Goal: Complete application form

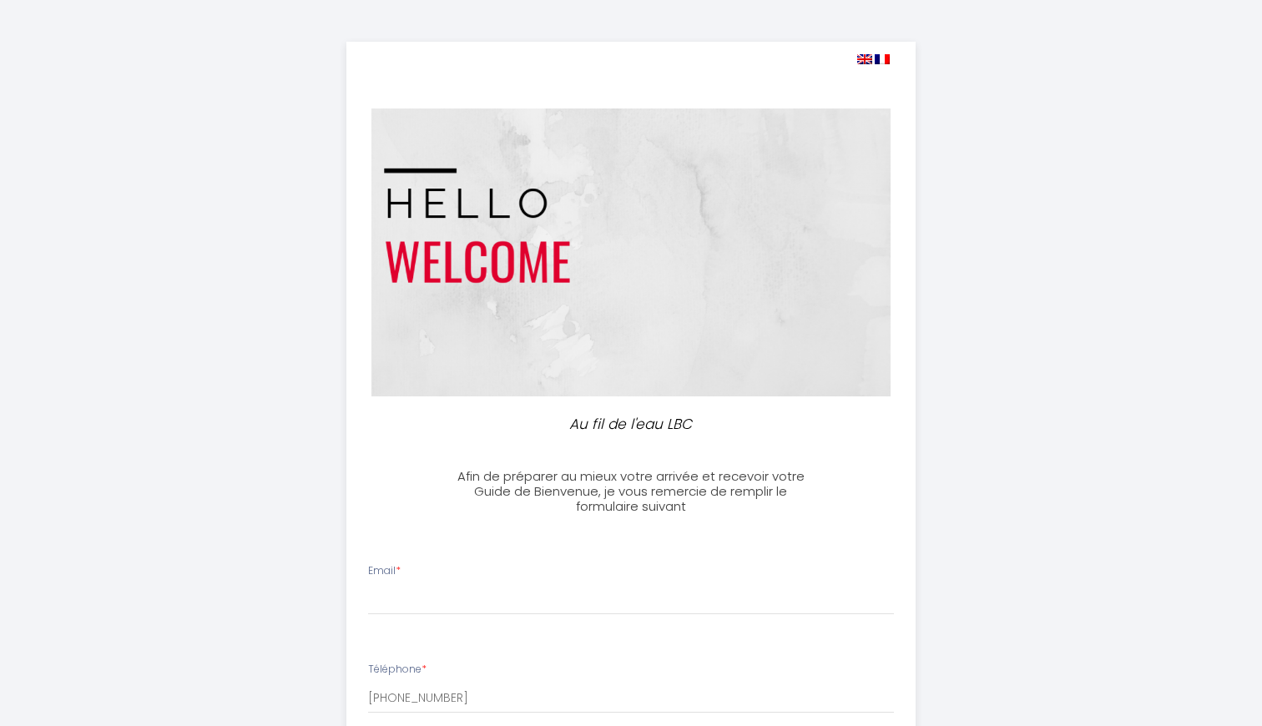
select select
click at [410, 302] on img at bounding box center [630, 252] width 519 height 288
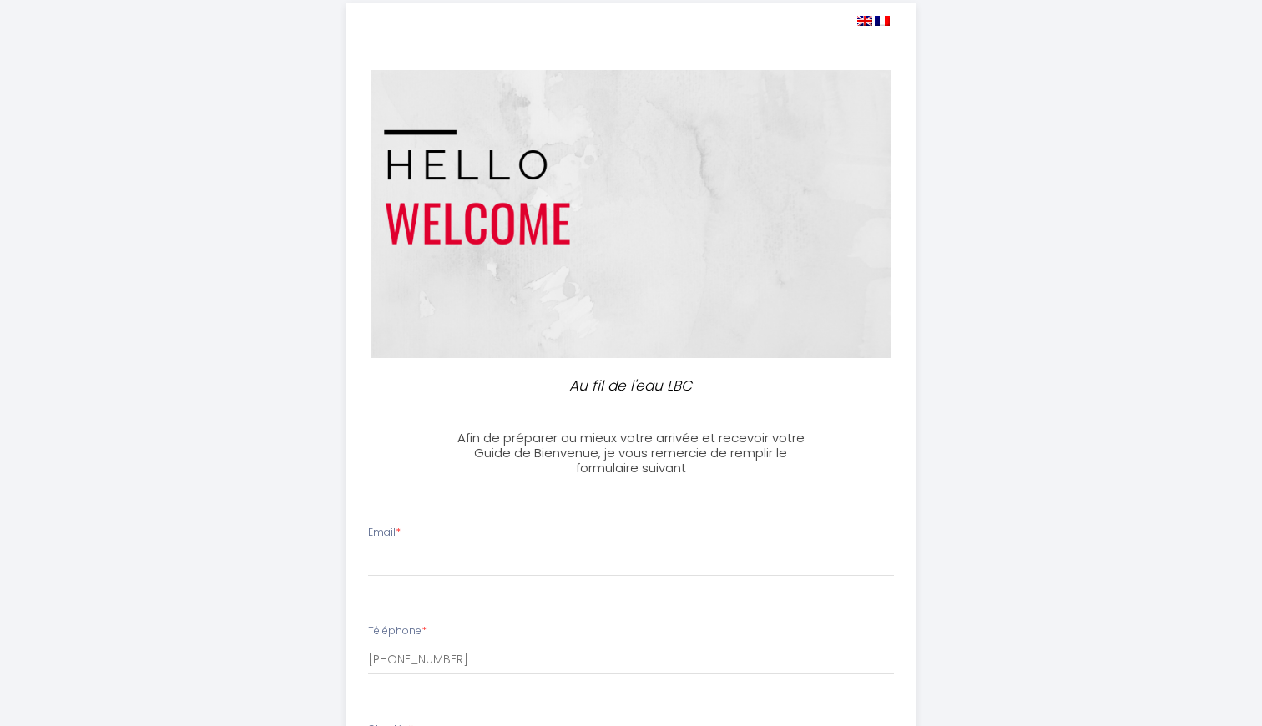
scroll to position [118, 0]
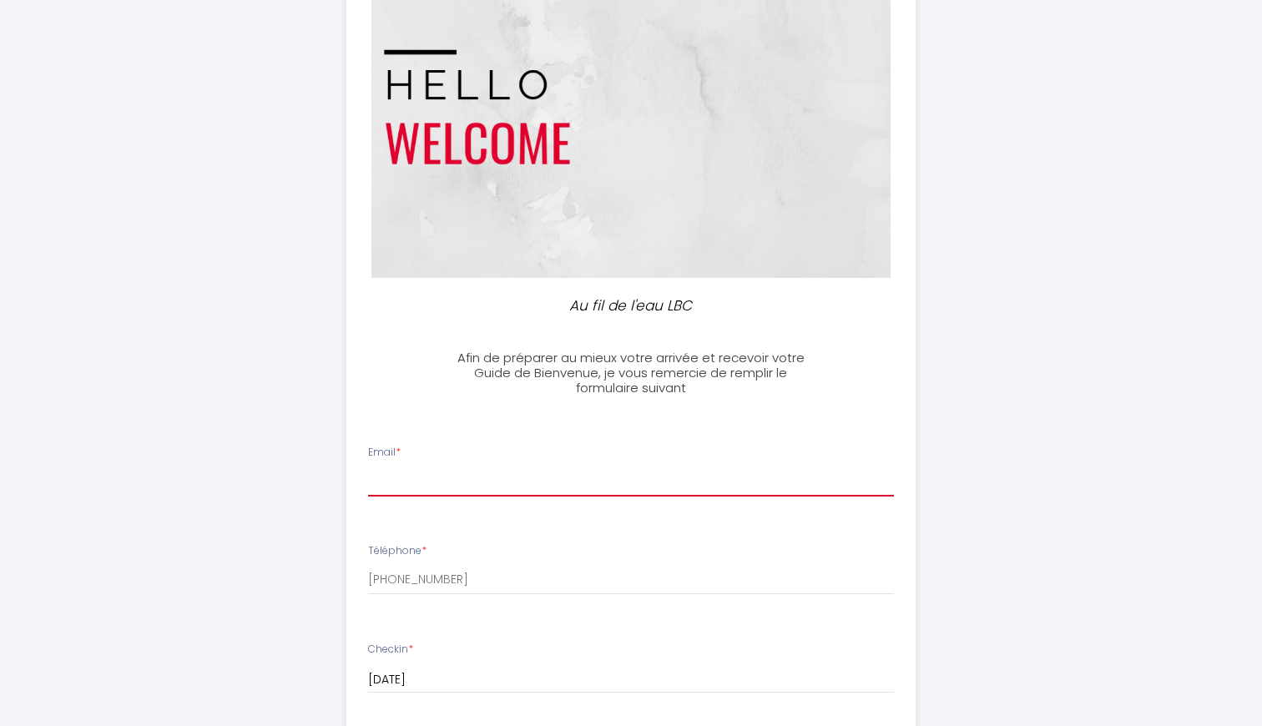
type input "[EMAIL_ADDRESS][DOMAIN_NAME]"
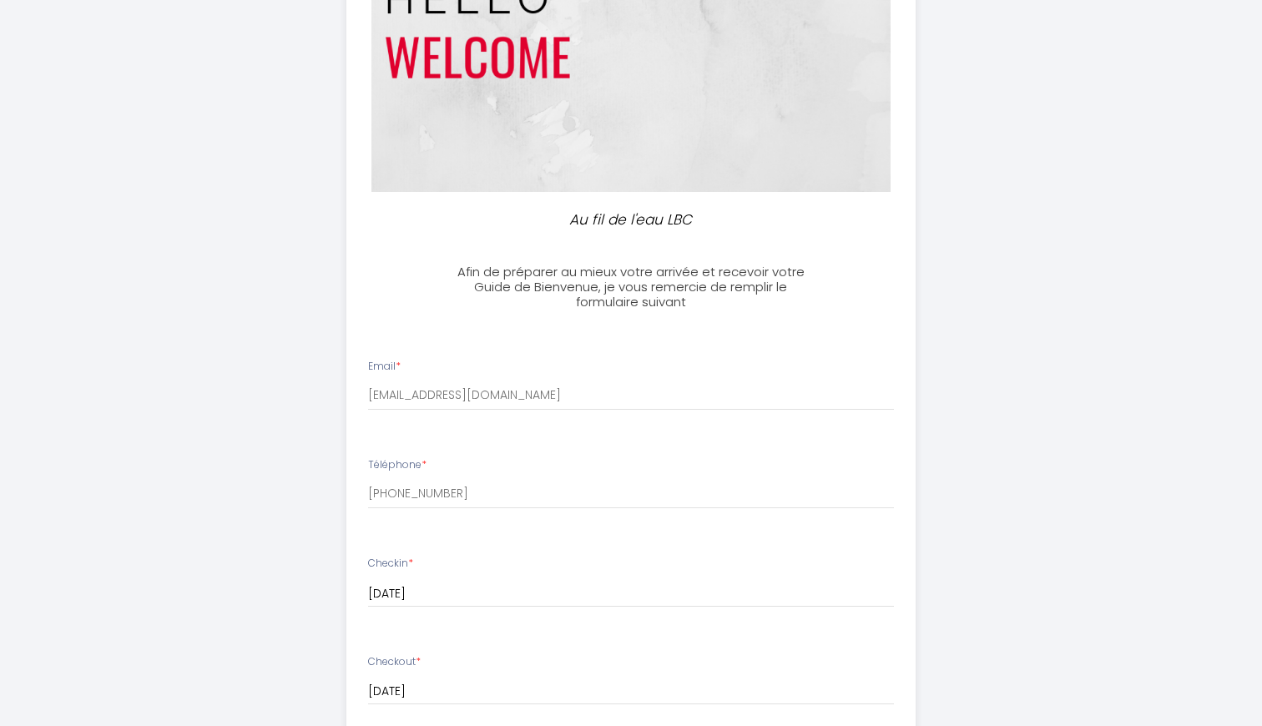
scroll to position [247, 0]
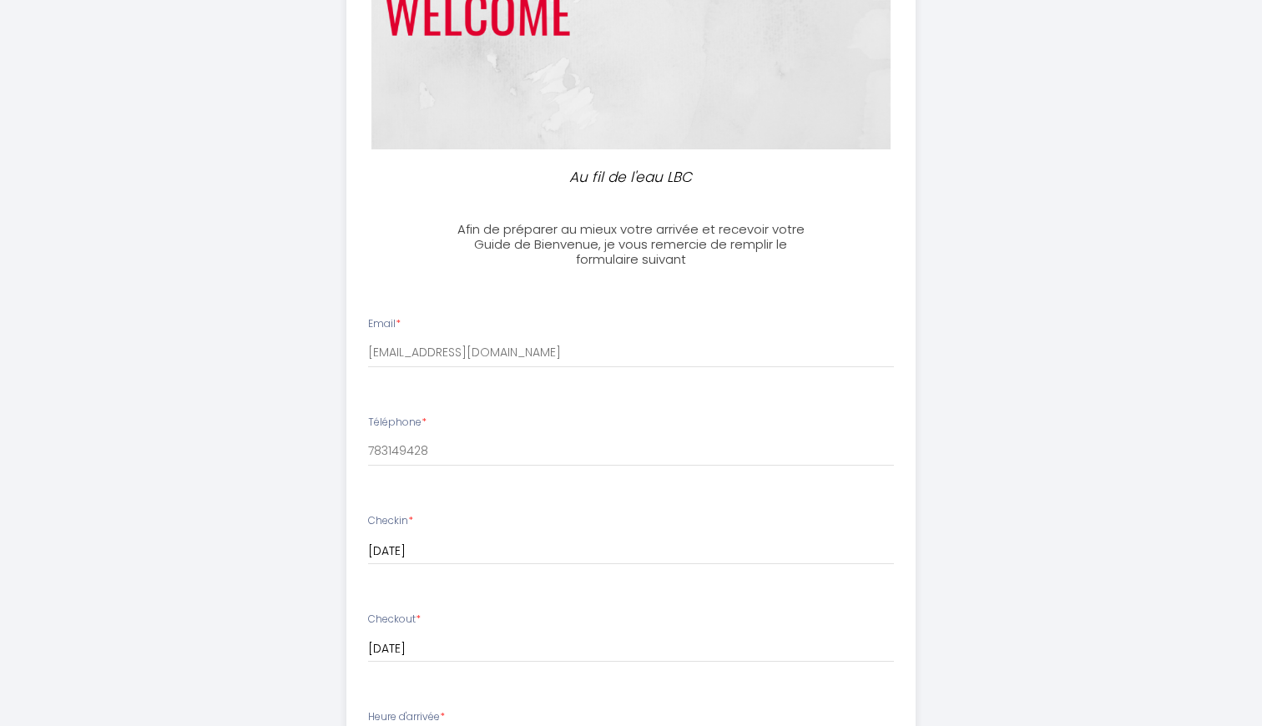
drag, startPoint x: 374, startPoint y: 445, endPoint x: 397, endPoint y: 445, distance: 23.4
click at [374, 445] on input "783149428" at bounding box center [631, 451] width 526 height 30
type input "[PHONE_NUMBER]"
click at [256, 510] on div "Au fil de l'eau LBC Afin de préparer au mieux votre arrivée et recevoir votre G…" at bounding box center [631, 548] width 854 height 1590
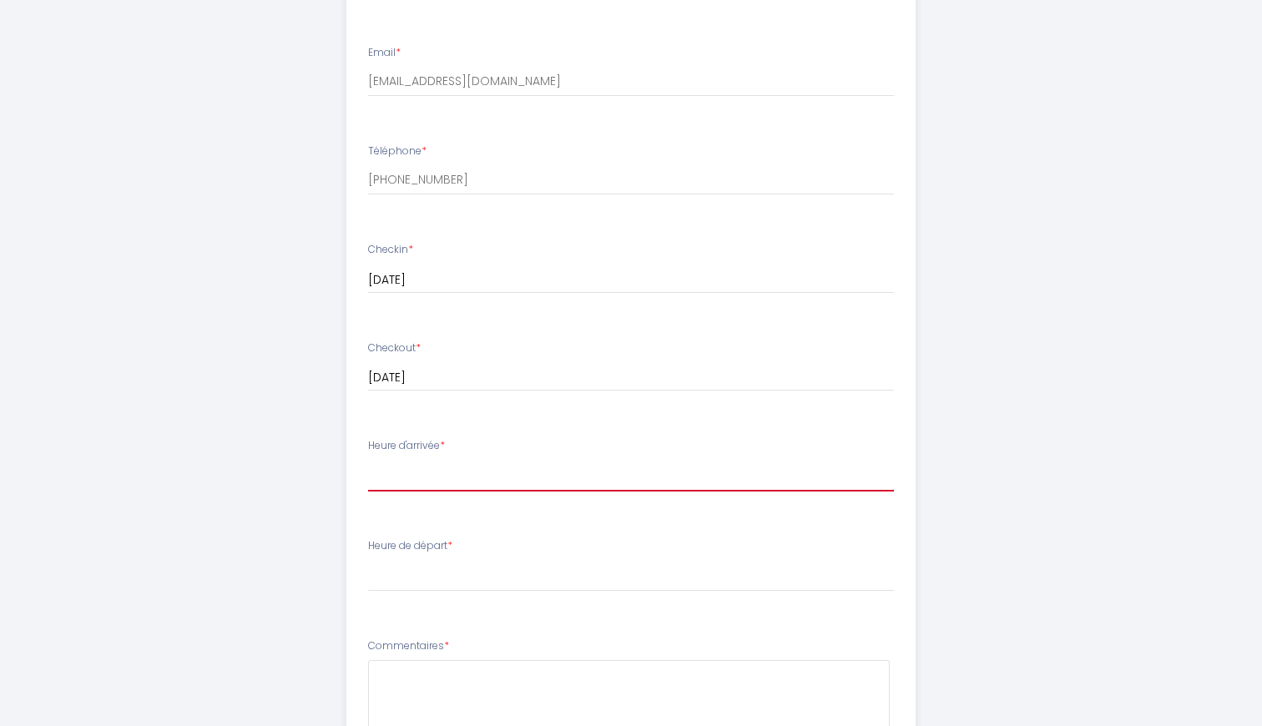
scroll to position [568, 0]
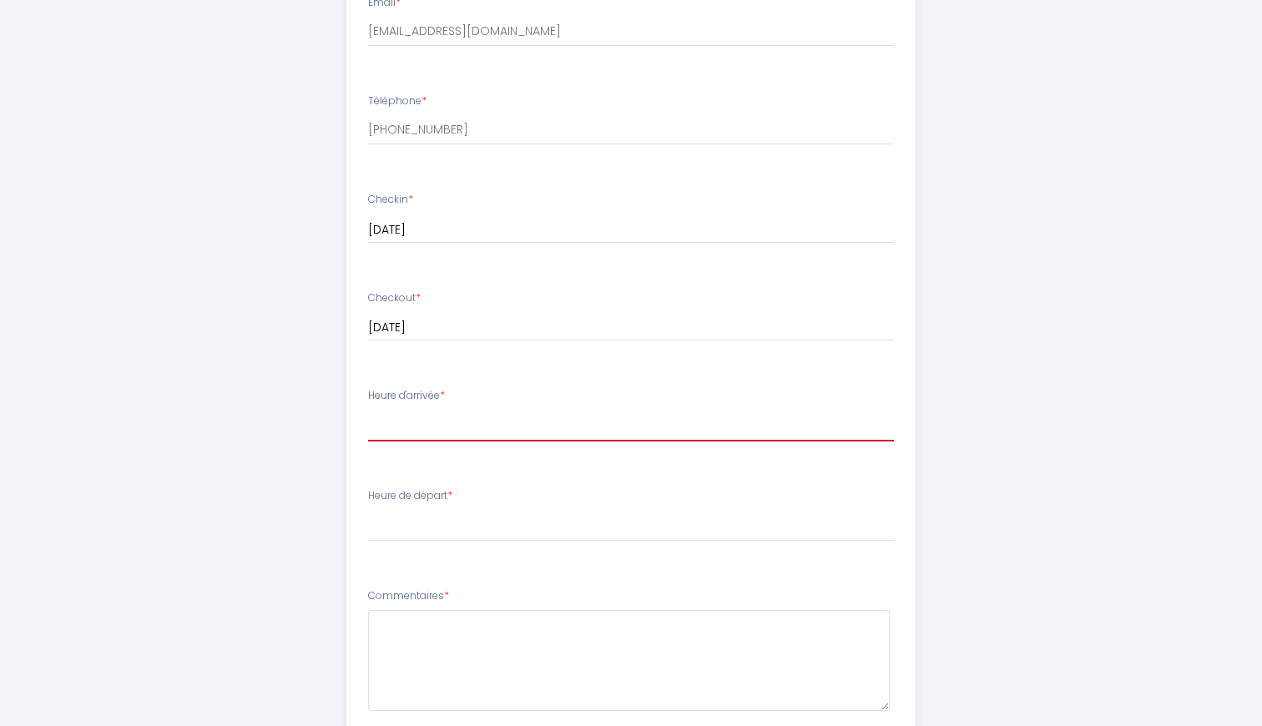
select select "16:00"
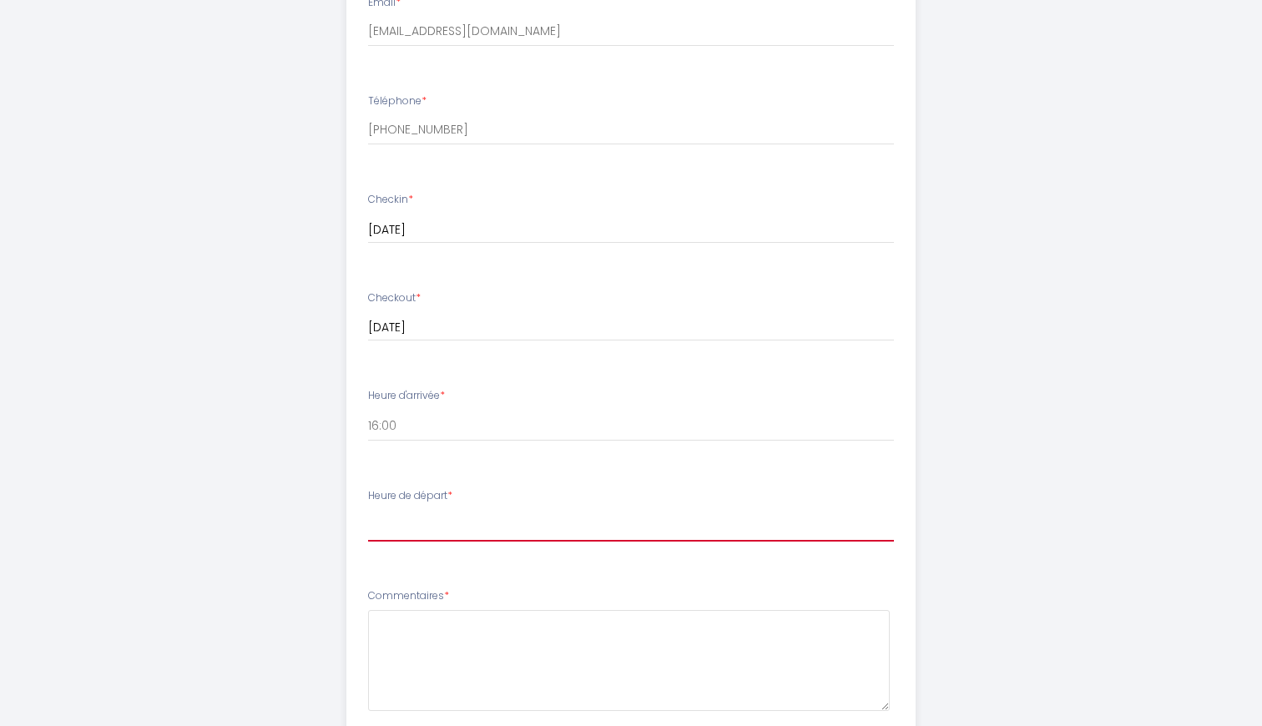
select select "10:00"
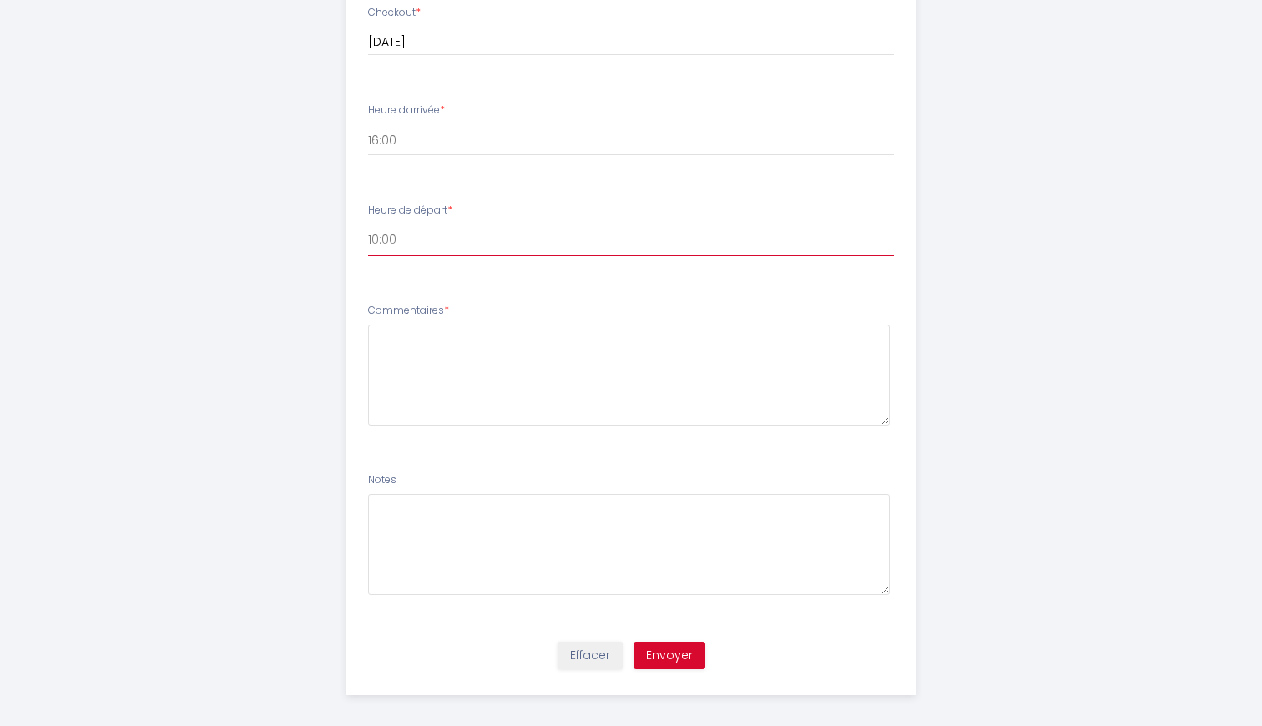
scroll to position [852, 0]
click at [473, 450] on ul "Email * [EMAIL_ADDRESS][DOMAIN_NAME] Téléphone * [PHONE_NUMBER] Checkin * [DATE…" at bounding box center [631, 162] width 590 height 942
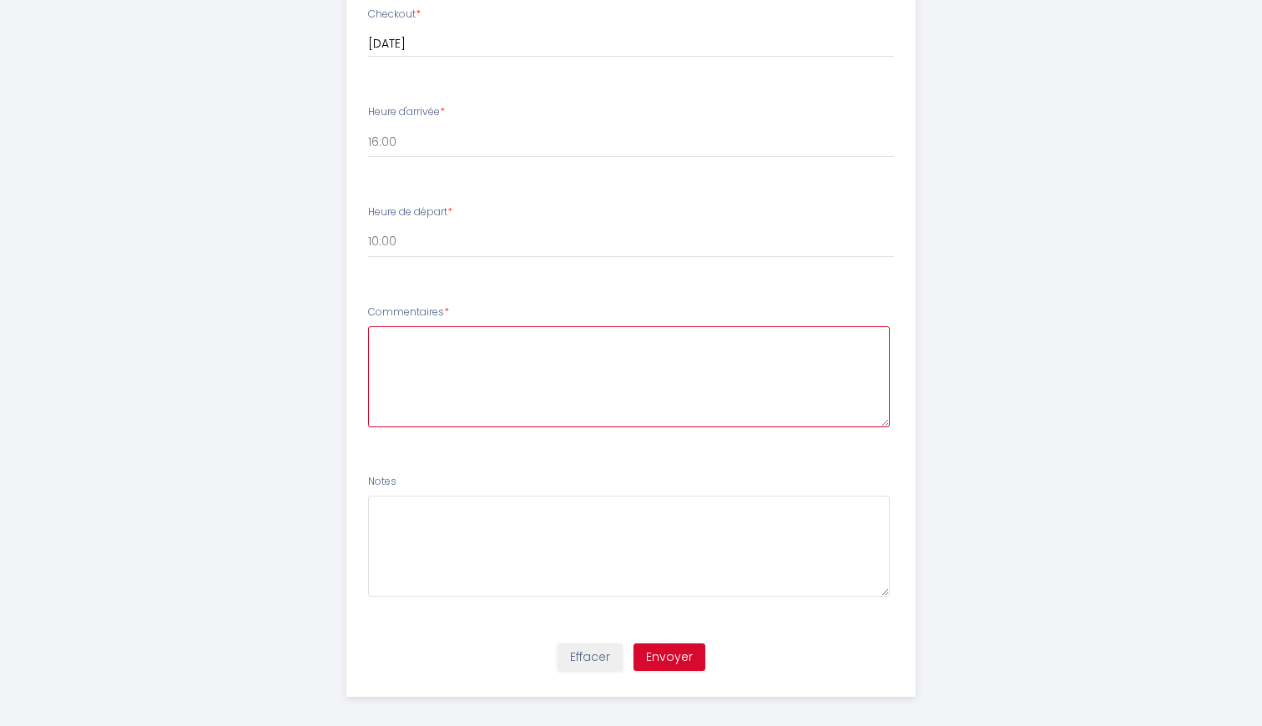
click at [434, 395] on textarea at bounding box center [629, 376] width 522 height 101
type textarea "Bonjour je viens visiter la ville."
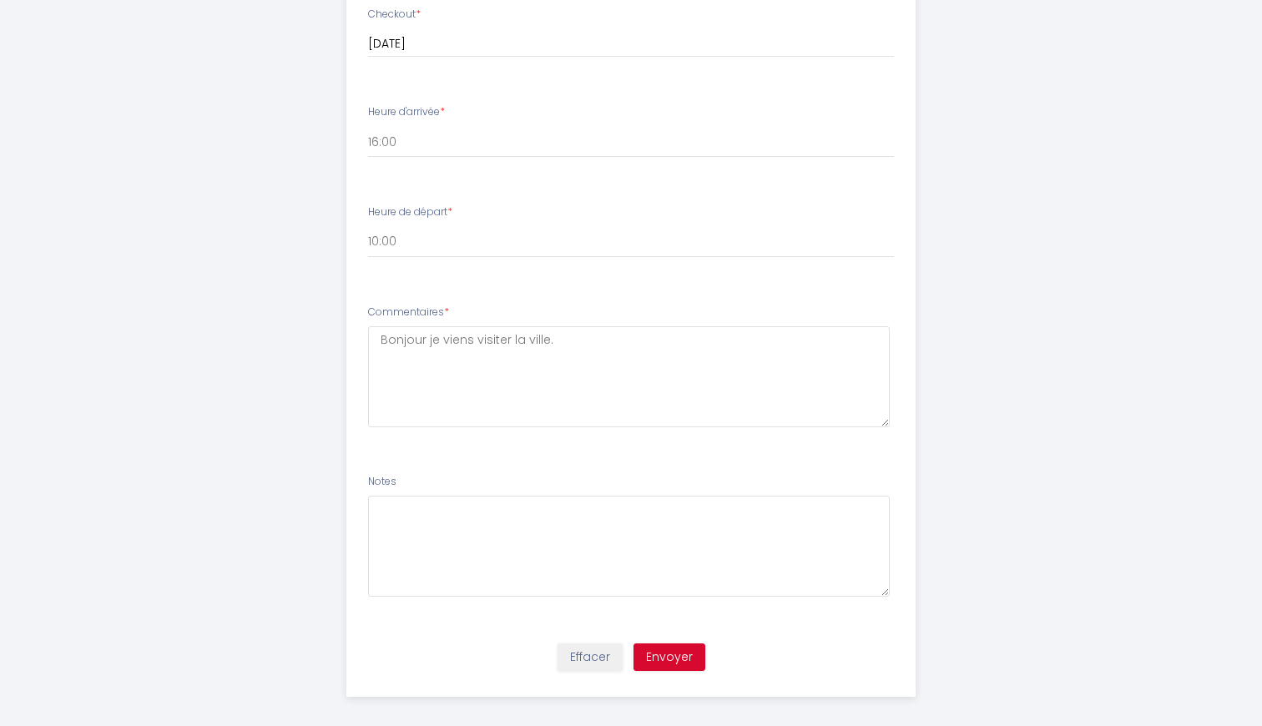
click at [669, 645] on button "Envoyer" at bounding box center [669, 657] width 72 height 28
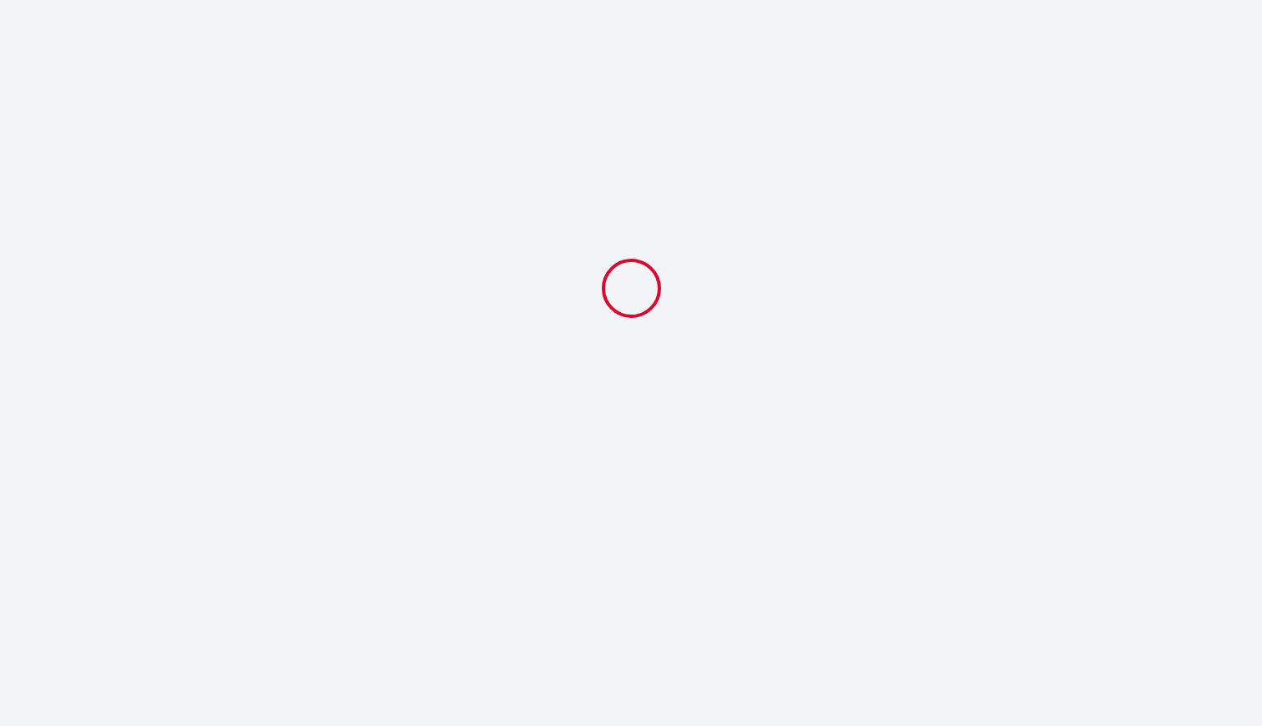
scroll to position [0, 0]
select select "10:00"
